Goal: Register for event/course

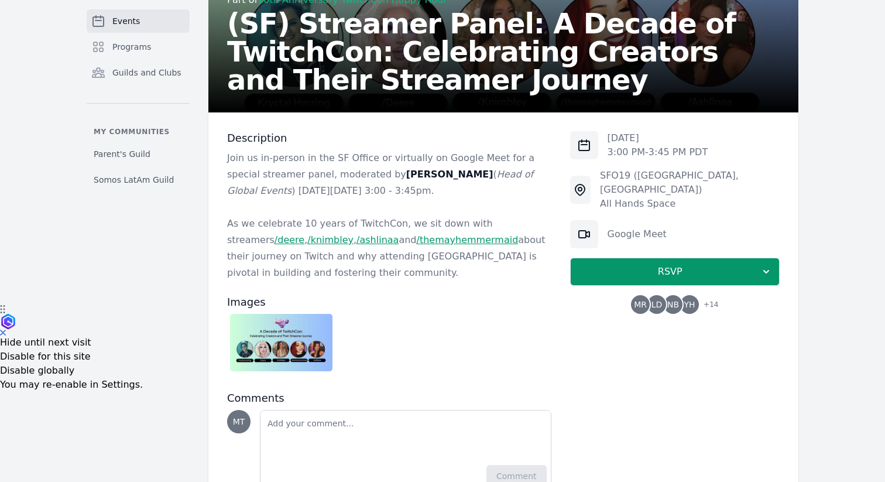
scroll to position [196, 0]
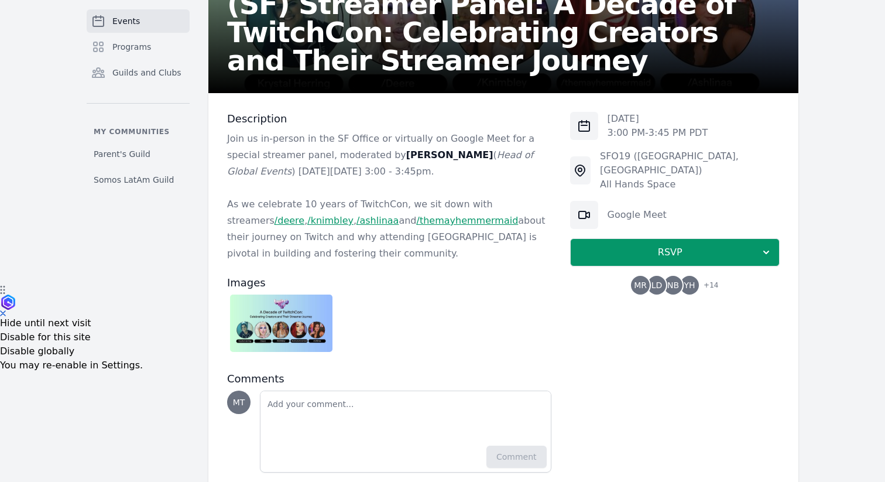
click at [287, 327] on img at bounding box center [281, 322] width 102 height 57
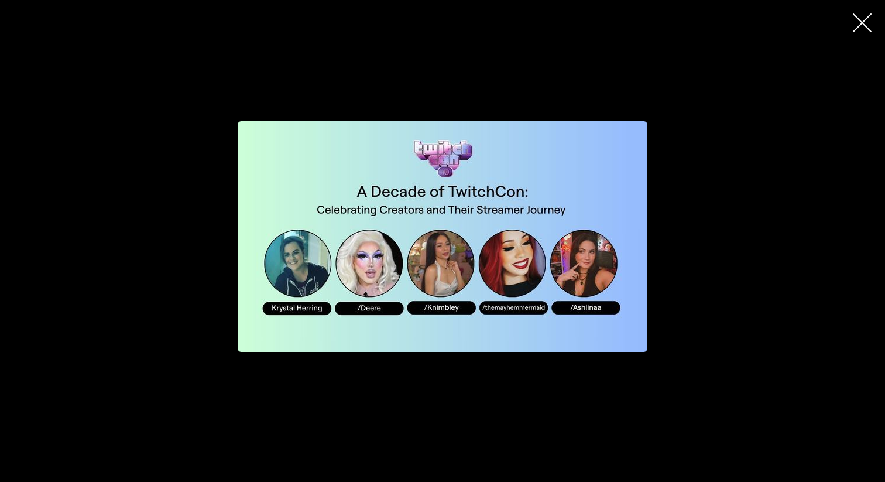
click at [667, 249] on div "button" at bounding box center [443, 236] width 506 height 339
click at [870, 23] on icon "button" at bounding box center [862, 22] width 19 height 19
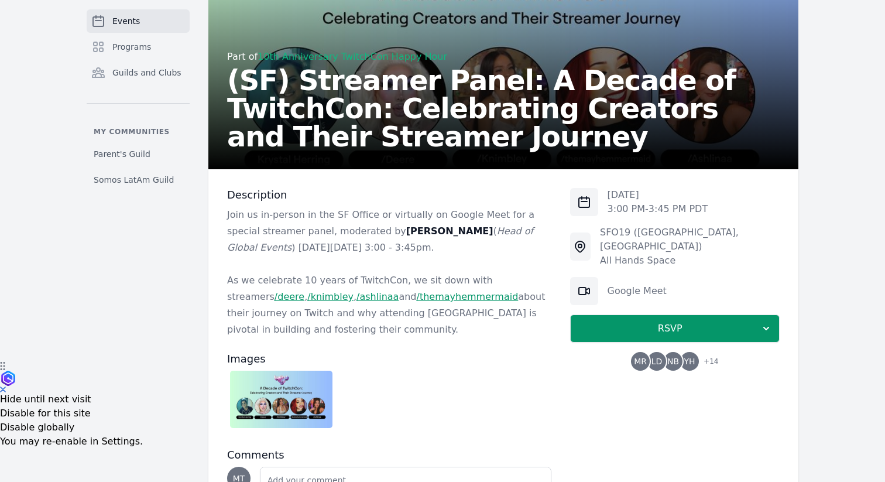
scroll to position [121, 0]
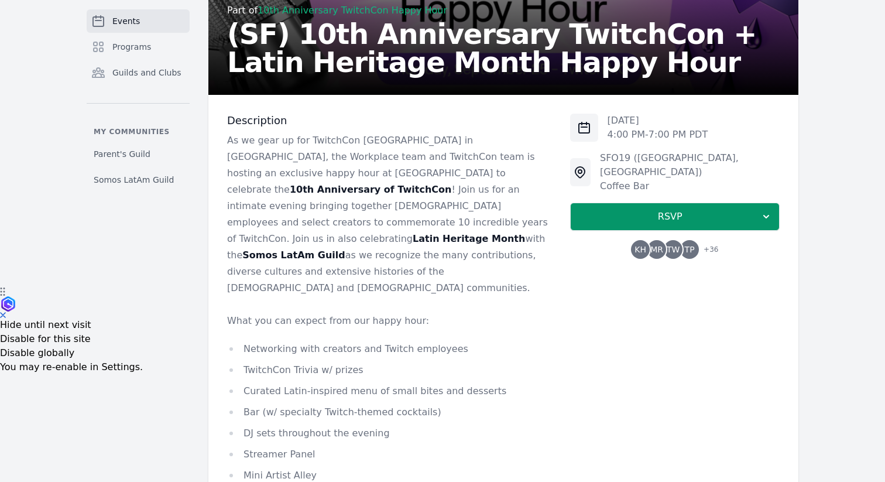
scroll to position [194, 0]
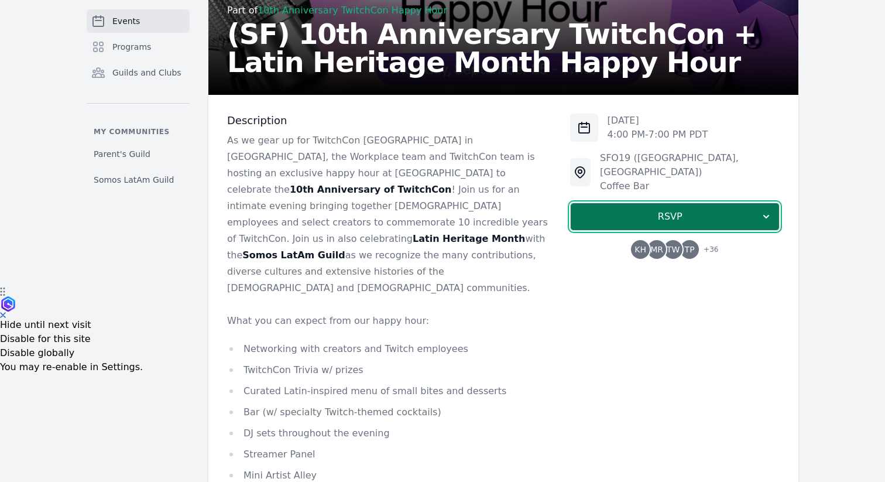
click at [695, 210] on span "RSVP" at bounding box center [670, 217] width 180 height 14
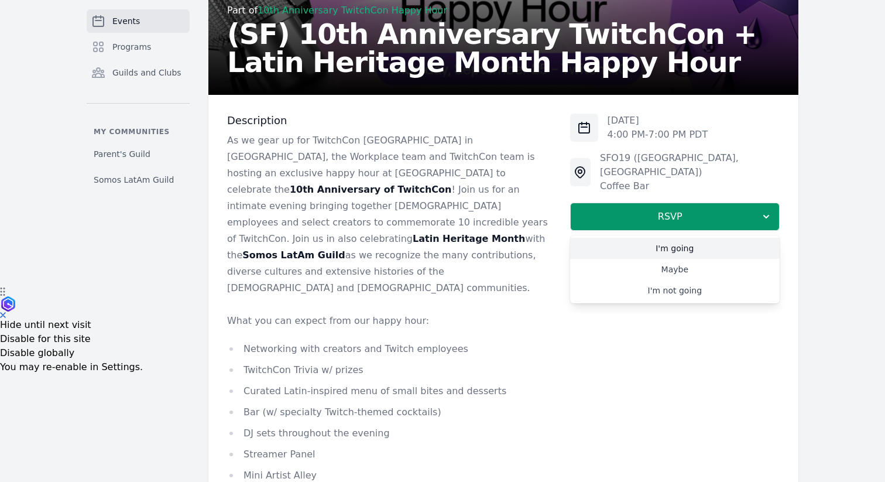
click at [686, 238] on link "I'm going" at bounding box center [675, 248] width 210 height 21
